Goal: Information Seeking & Learning: Learn about a topic

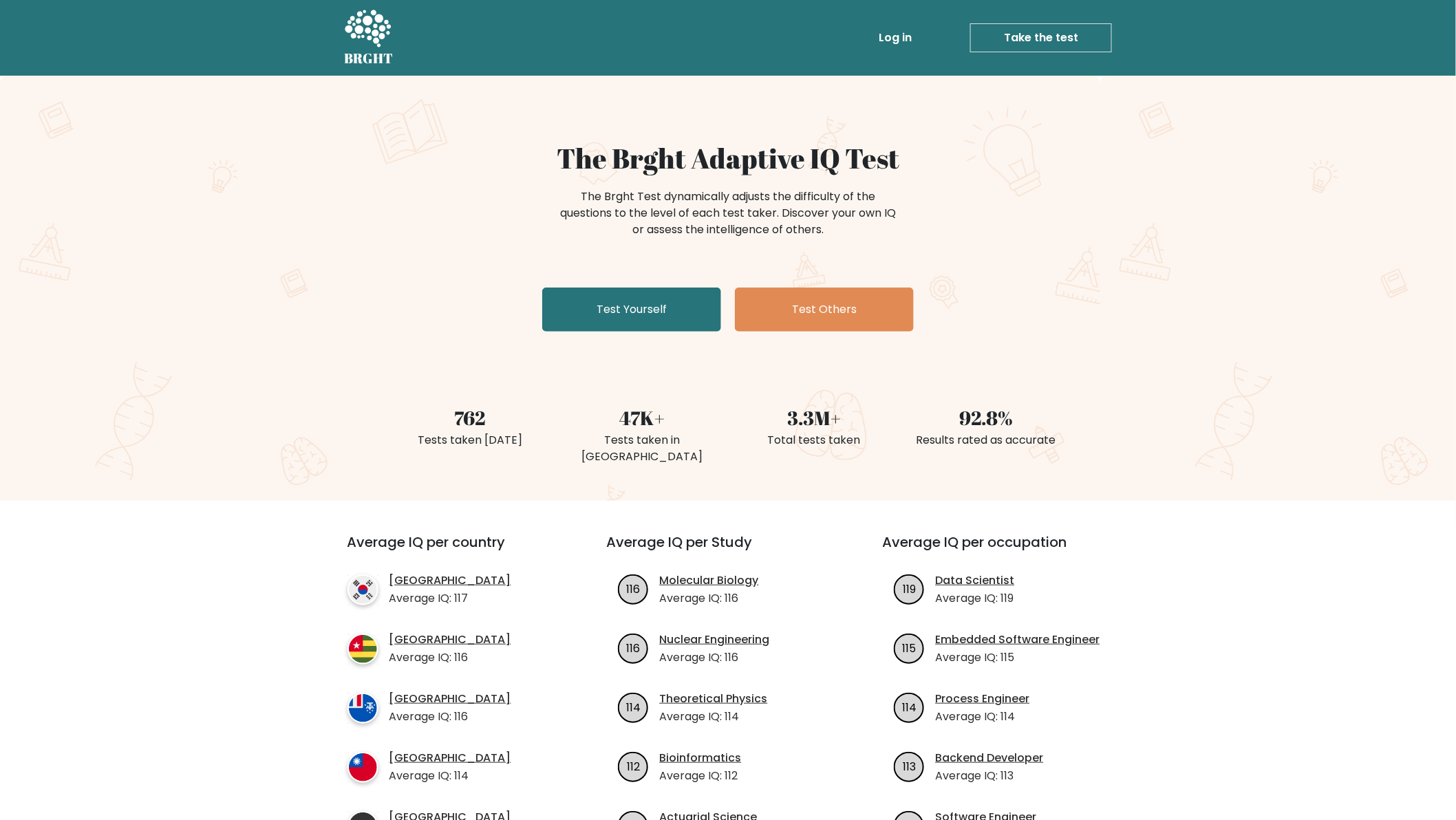
click at [895, 38] on link "Log in" at bounding box center [895, 38] width 44 height 28
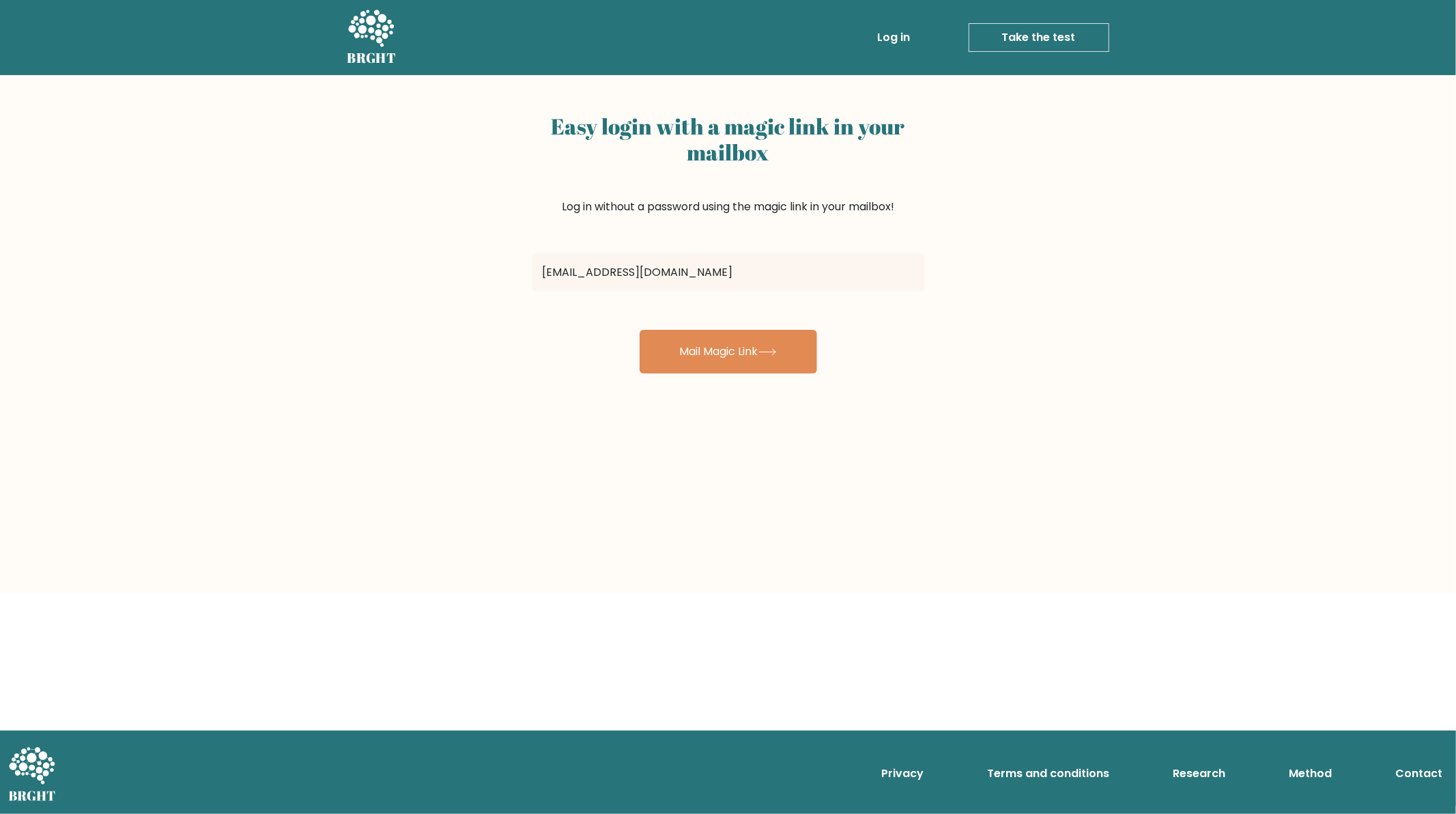
type input "[EMAIL_ADDRESS][DOMAIN_NAME]"
click at [640, 330] on button "Mail Magic Link" at bounding box center [728, 352] width 177 height 44
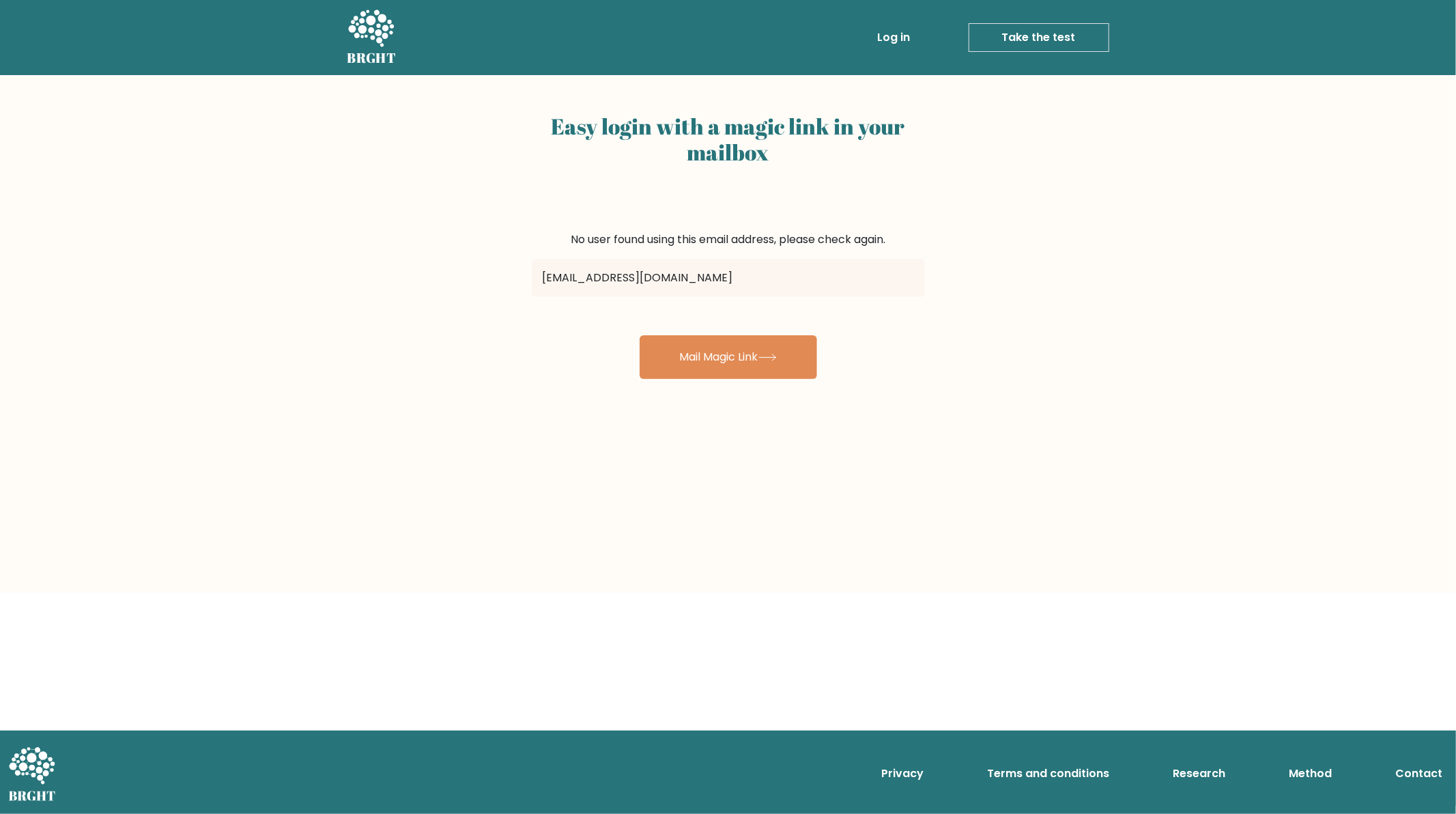
type input "abdo.charef@gmail.com"
click at [640, 335] on button "Mail Magic Link" at bounding box center [728, 357] width 177 height 44
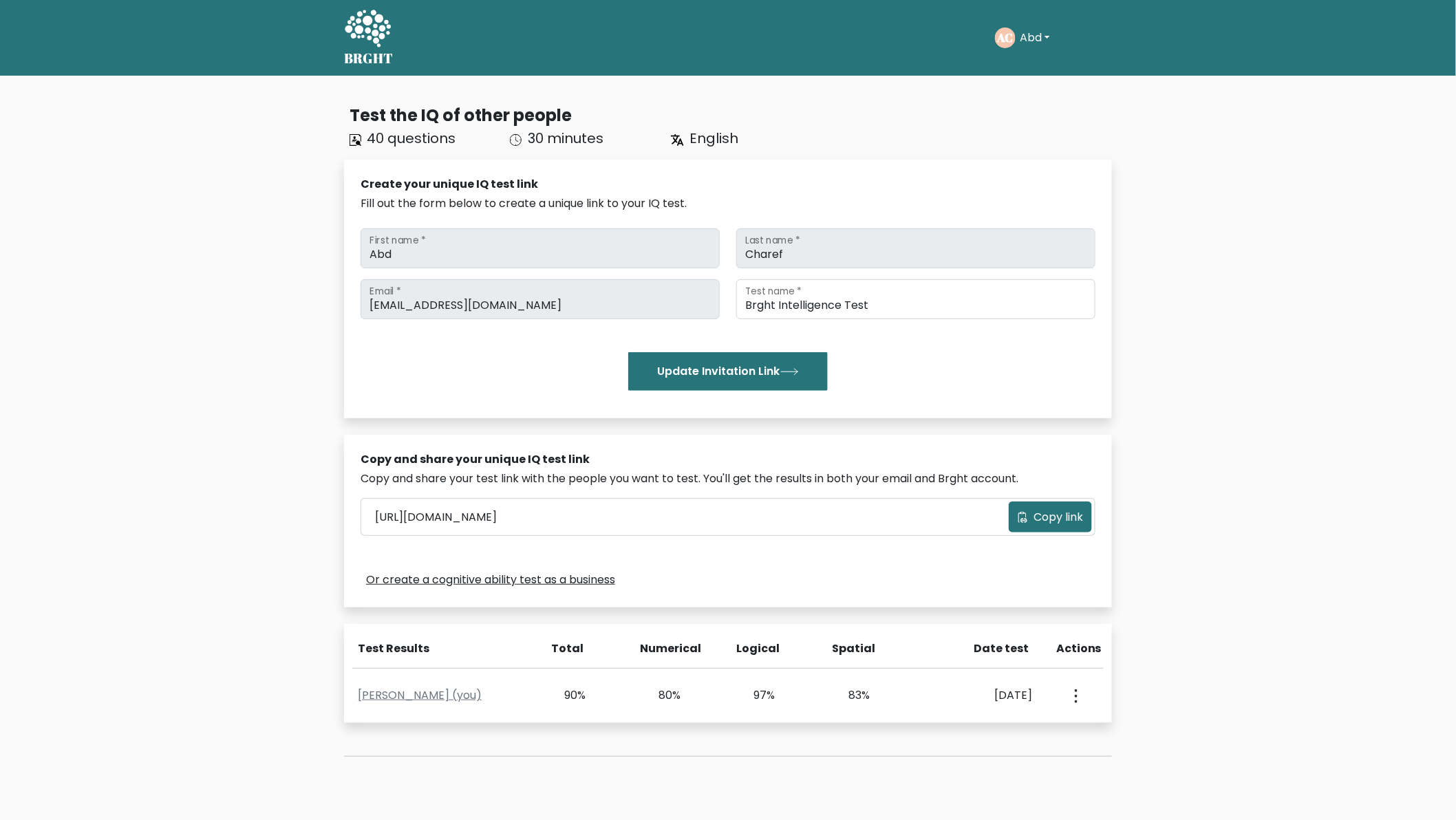
click at [1045, 32] on button "Abd" at bounding box center [1034, 38] width 38 height 18
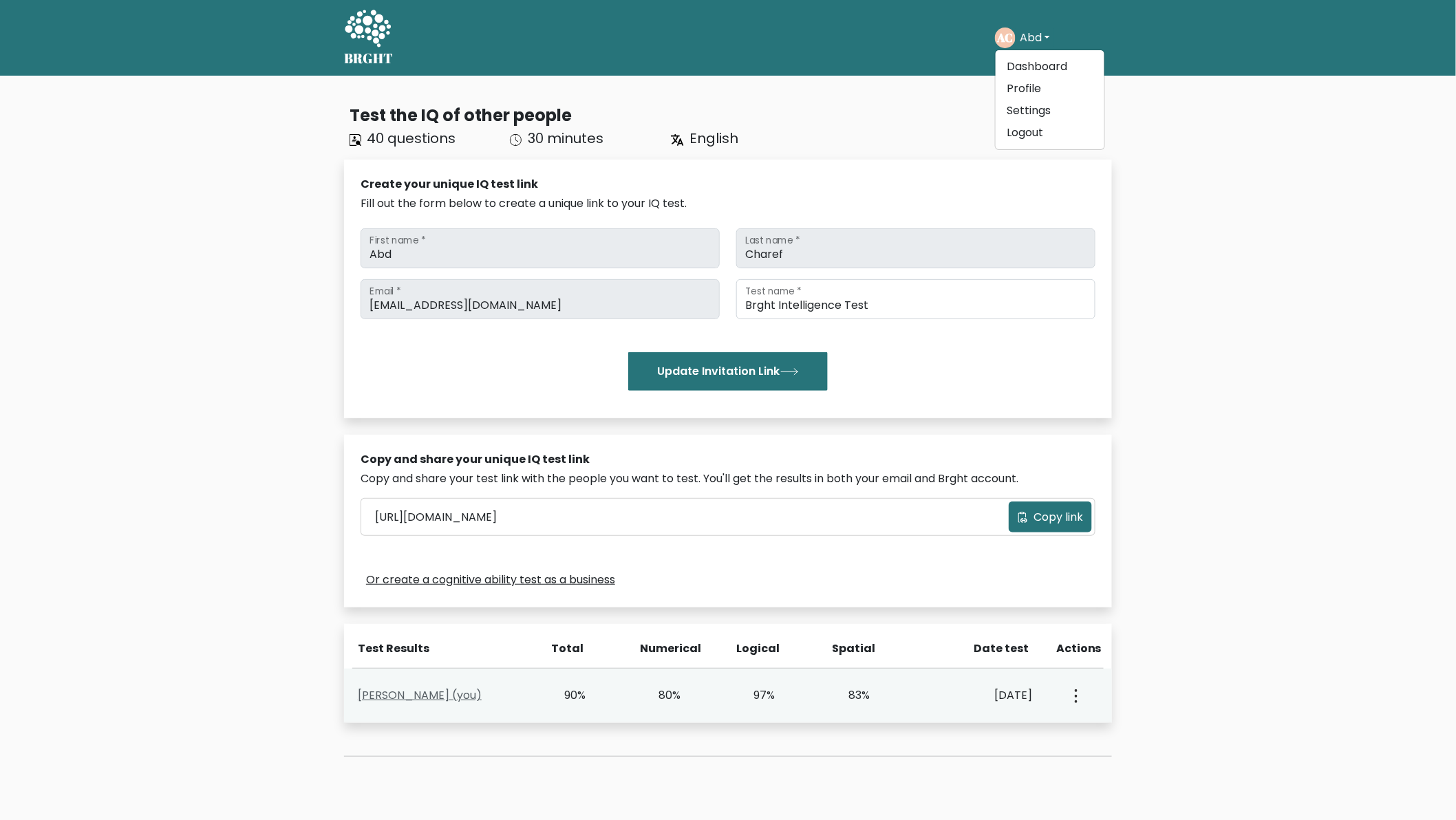
click at [414, 695] on link "Abd Charef (you)" at bounding box center [419, 694] width 124 height 16
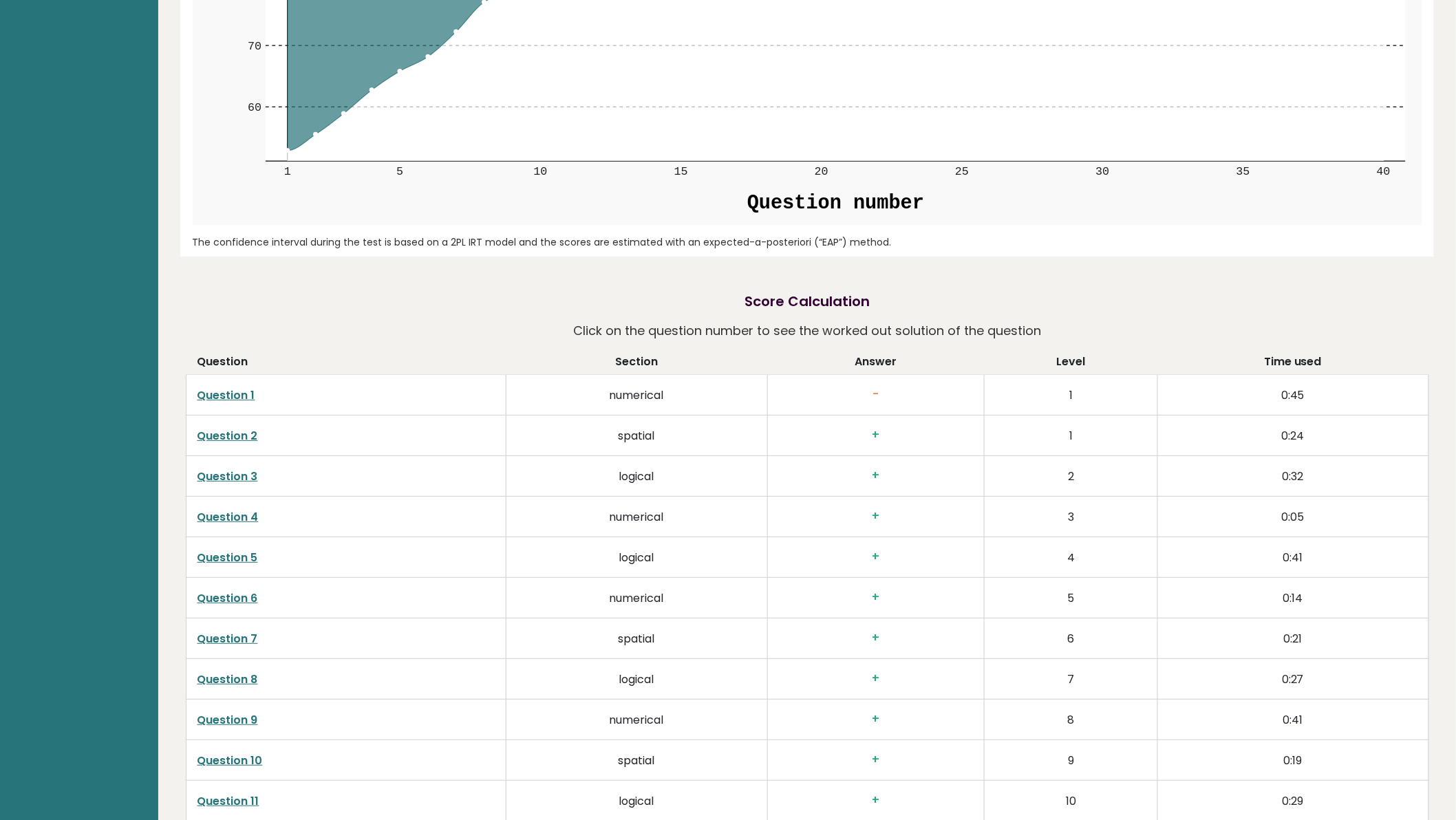
scroll to position [2343, 0]
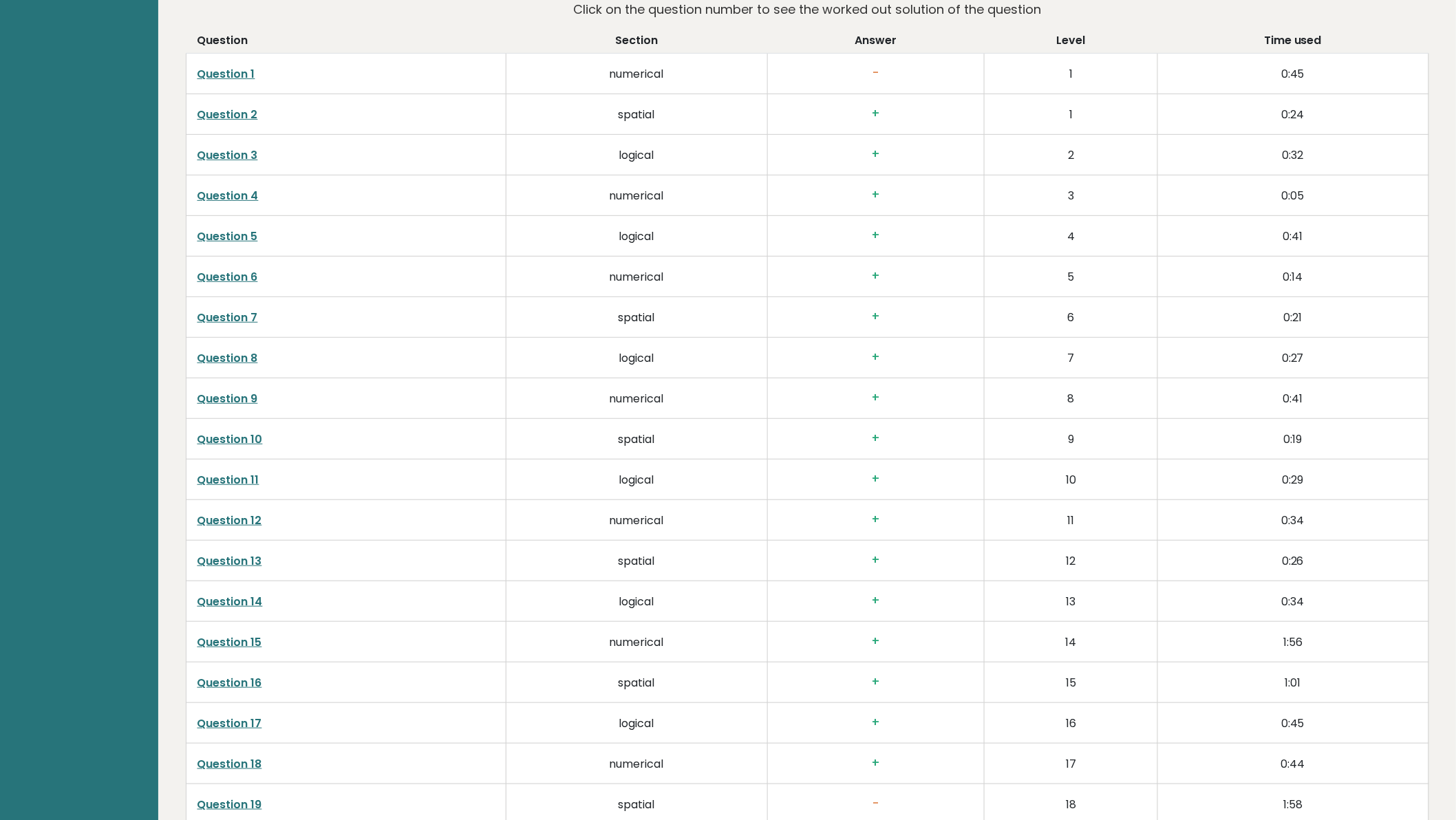
click at [640, 390] on td "numerical" at bounding box center [637, 399] width 261 height 41
copy td "numerical"
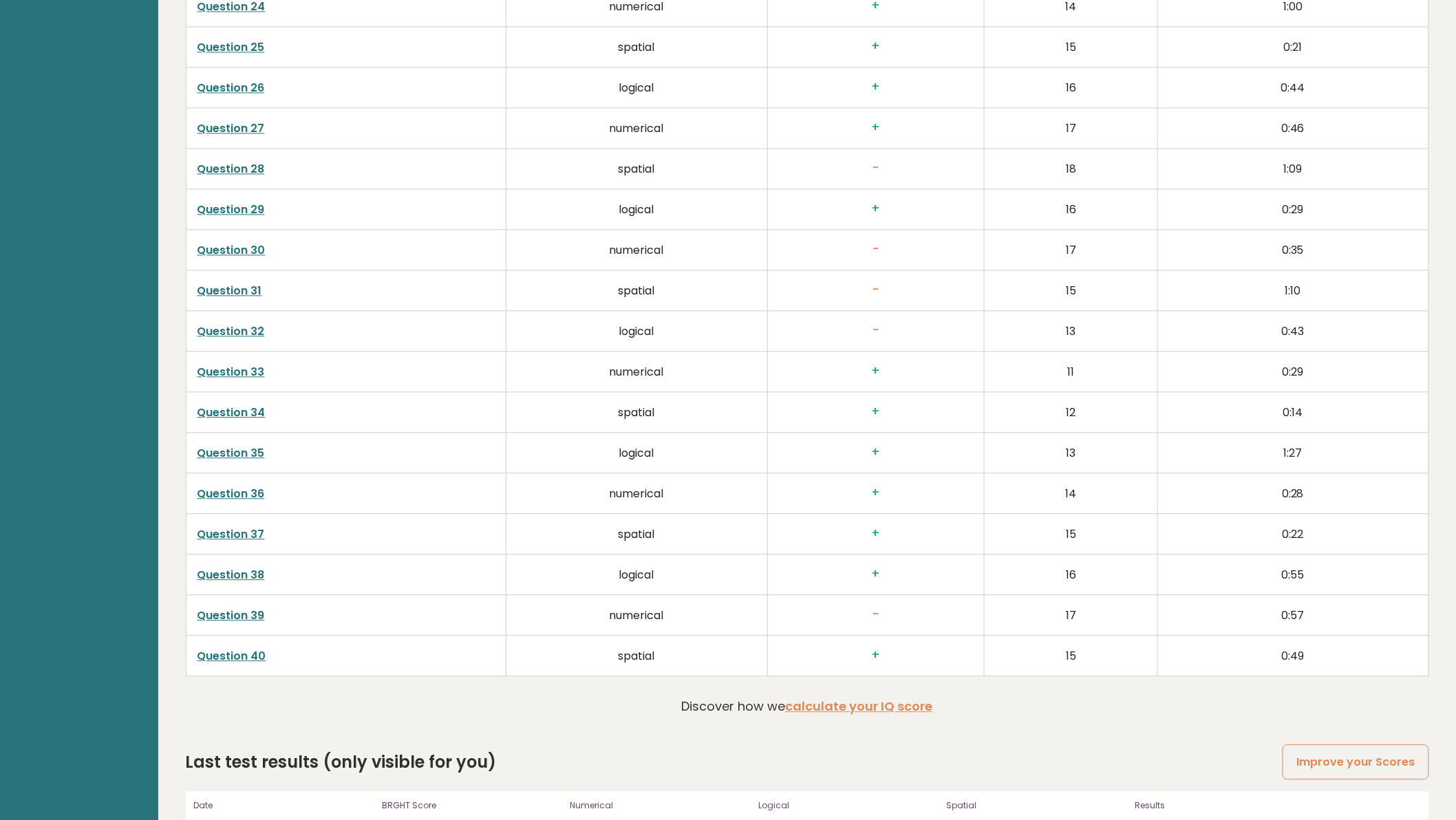
scroll to position [3396, 0]
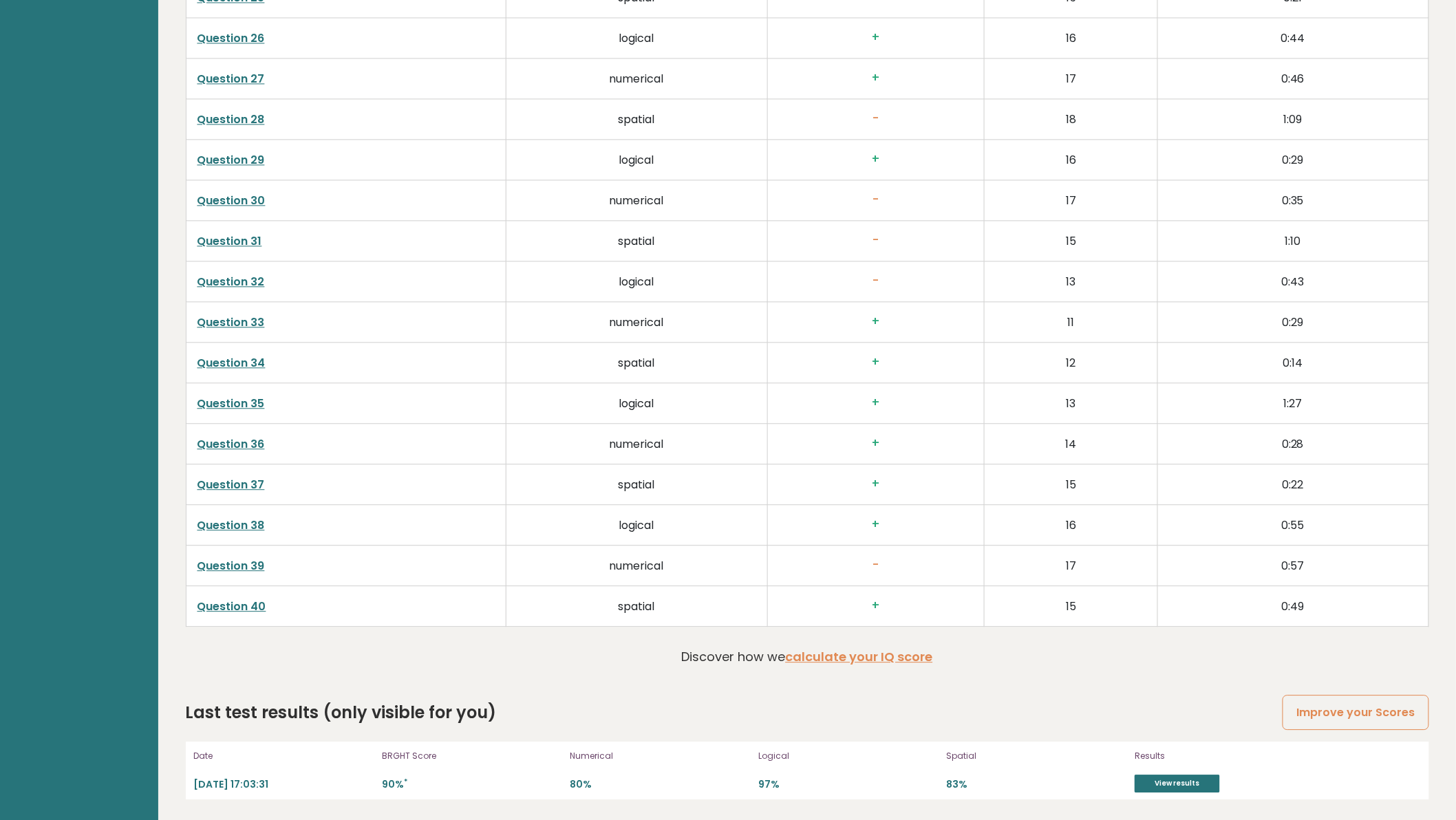
click at [239, 558] on link "Question 39" at bounding box center [231, 565] width 68 height 16
click at [237, 442] on link "Question 36" at bounding box center [231, 443] width 68 height 16
click at [239, 319] on link "Question 33" at bounding box center [231, 321] width 68 height 16
click at [242, 201] on link "Question 30" at bounding box center [231, 200] width 68 height 16
click at [243, 73] on link "Question 27" at bounding box center [231, 78] width 68 height 16
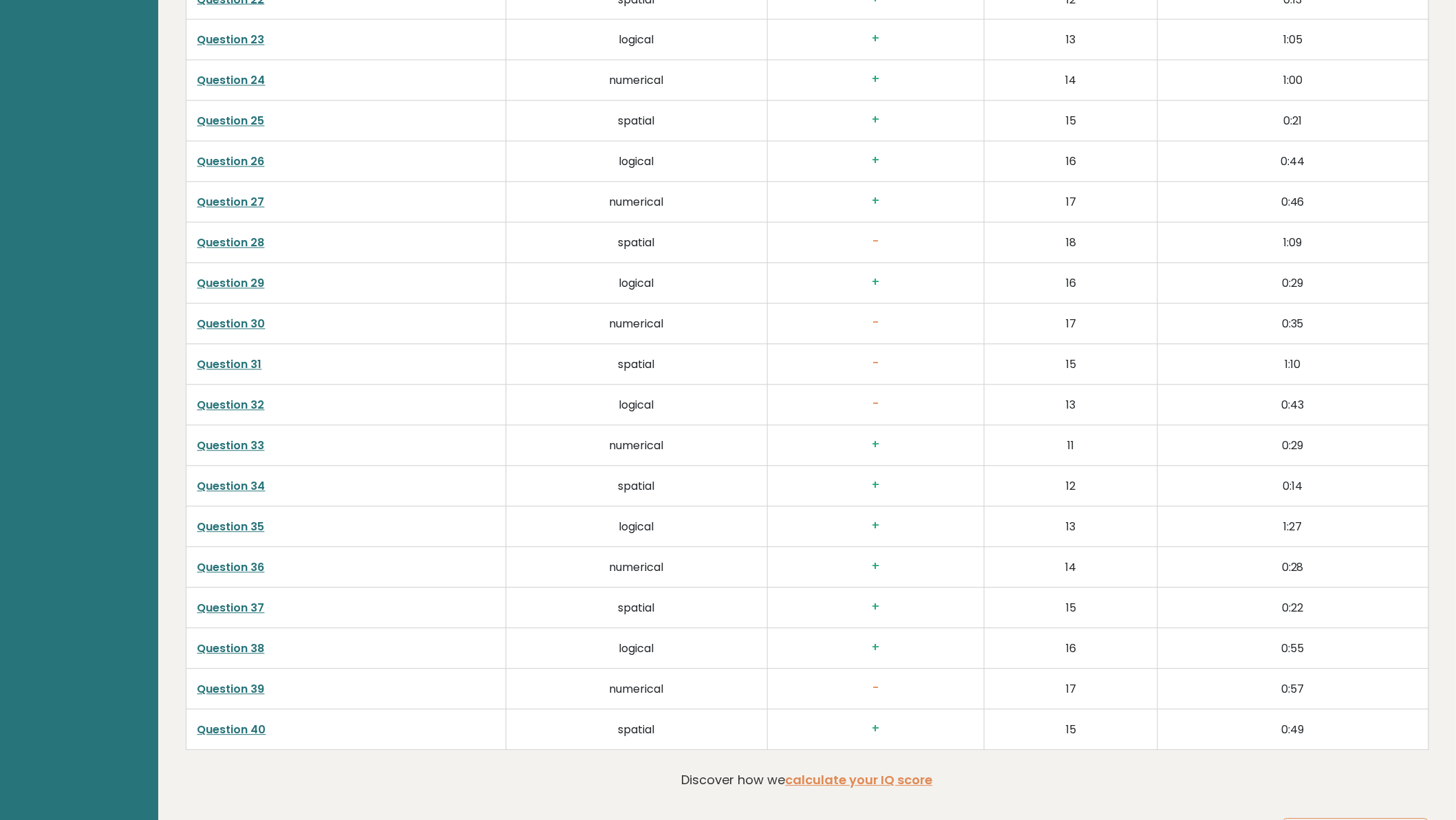
scroll to position [3193, 0]
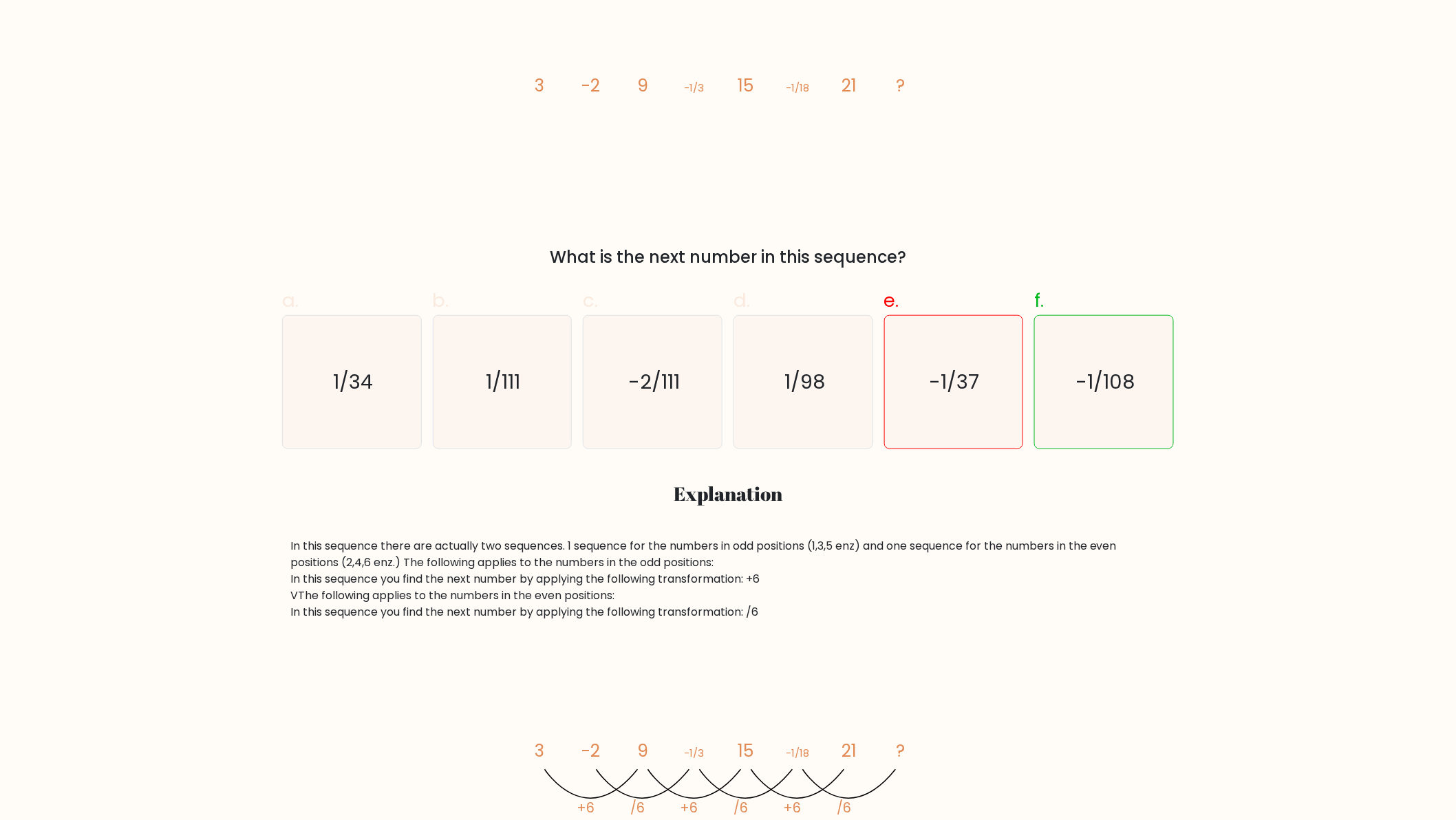
scroll to position [204, 0]
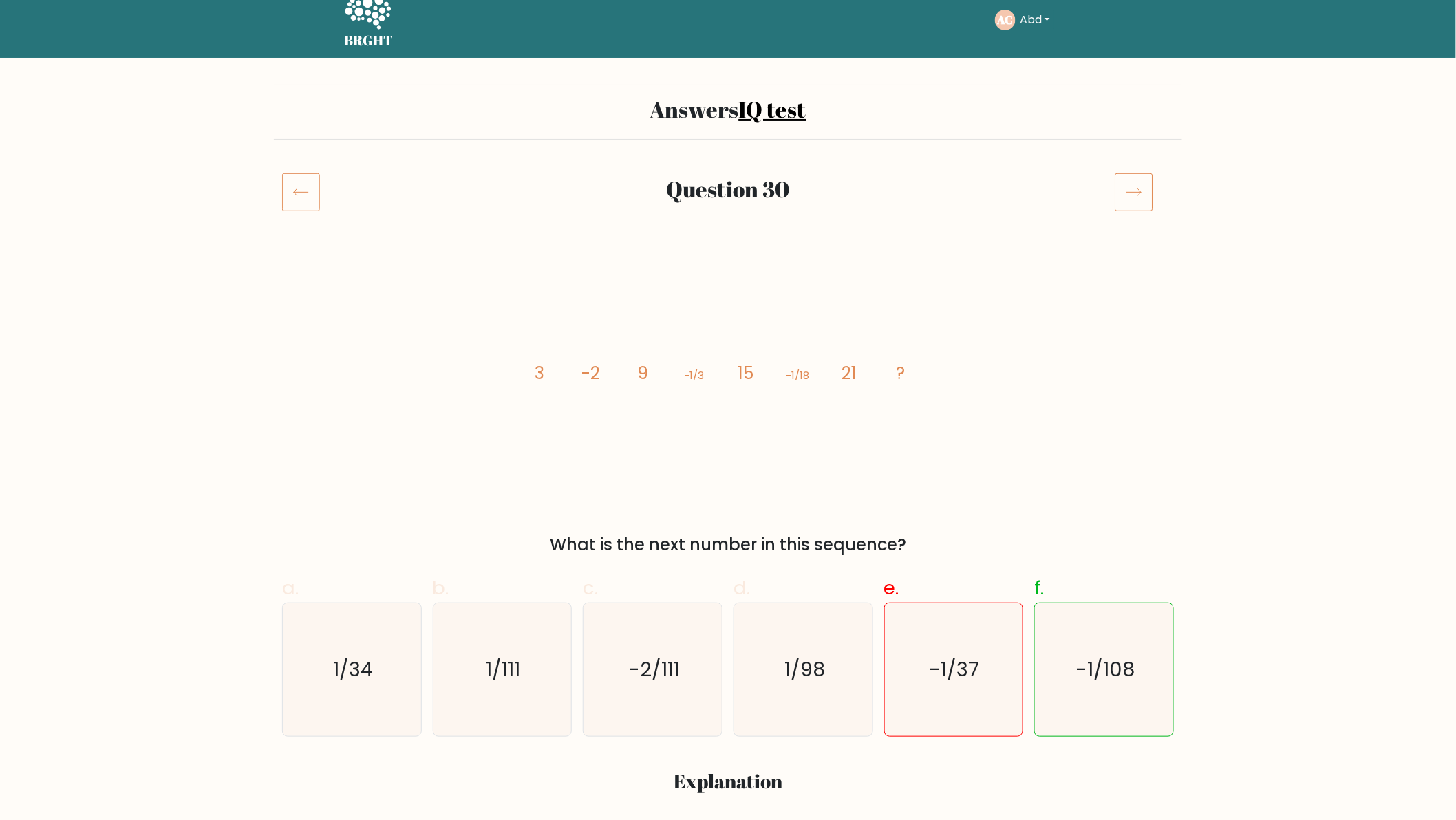
scroll to position [0, 0]
